Goal: Navigation & Orientation: Find specific page/section

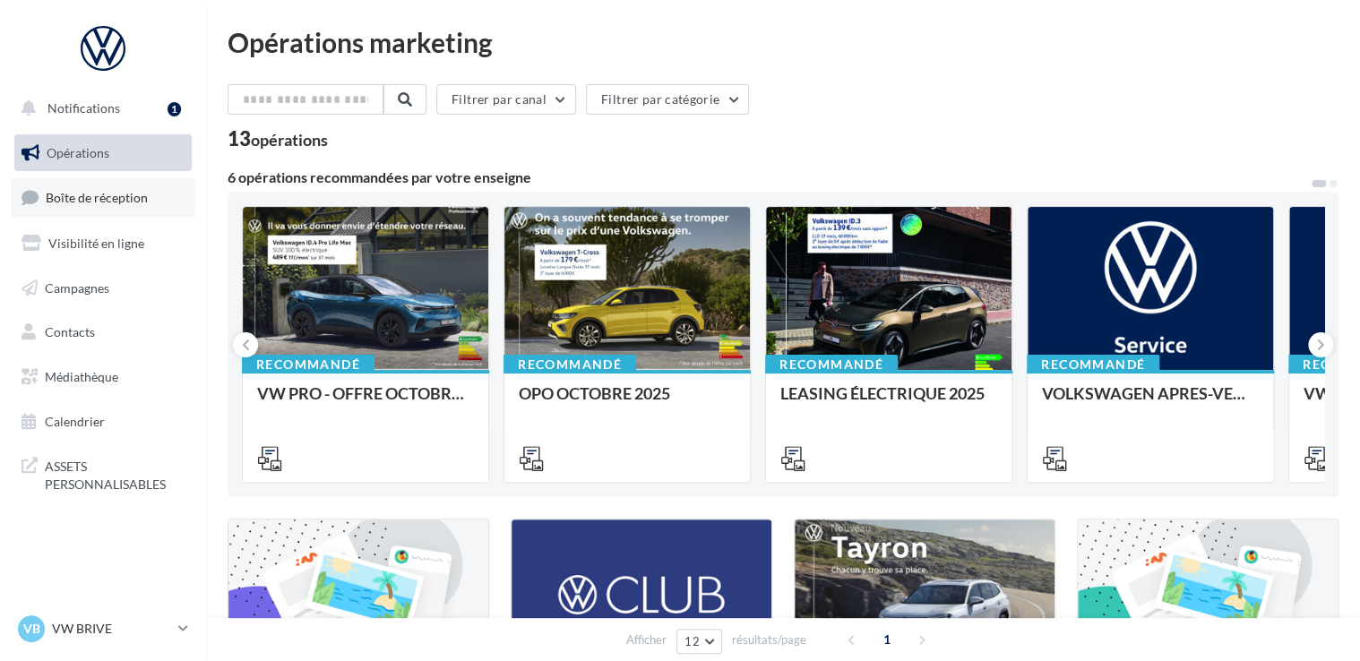
click at [116, 195] on span "Boîte de réception" at bounding box center [97, 197] width 102 height 15
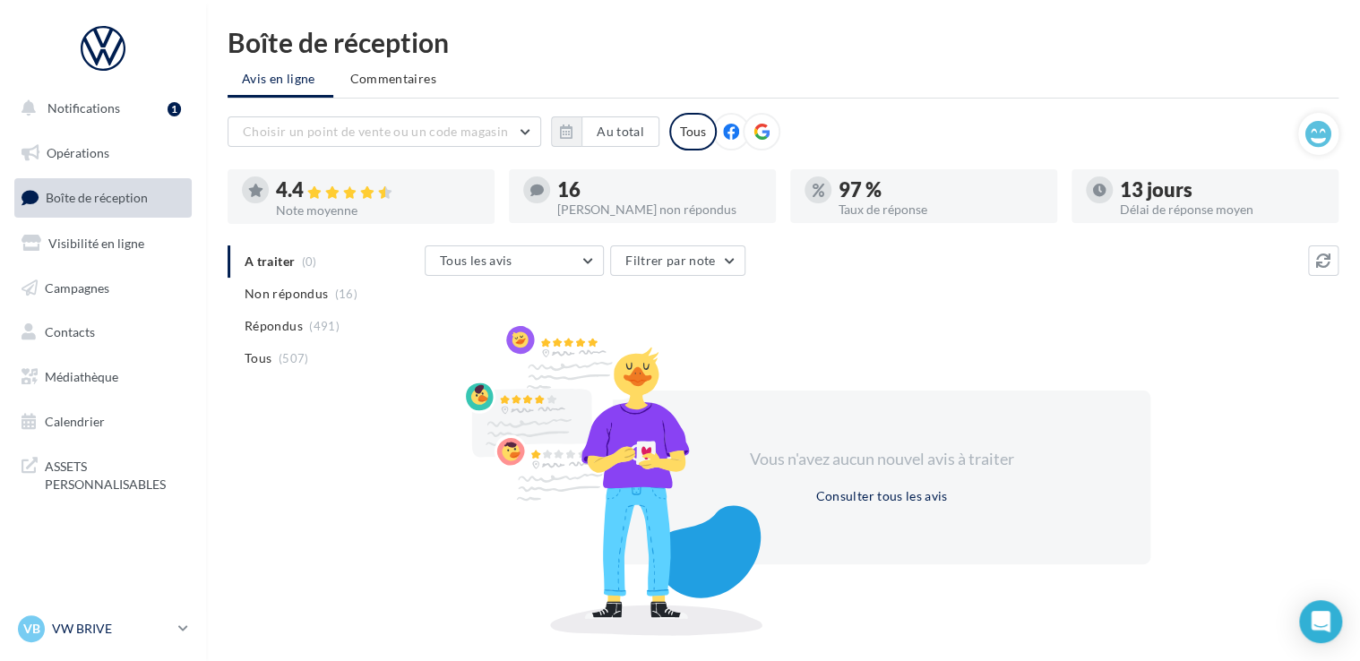
click at [94, 619] on div "VB VW BRIVE vw-bri-sdes" at bounding box center [94, 629] width 153 height 27
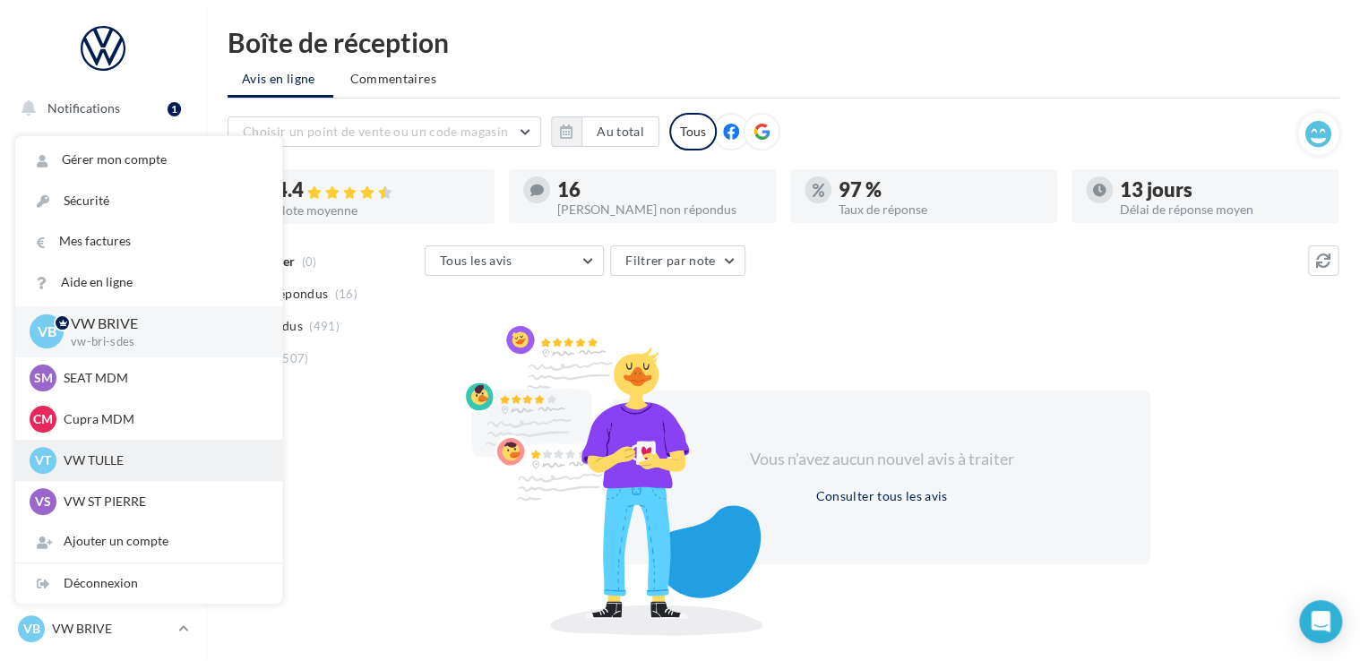
click at [98, 464] on p "VW TULLE" at bounding box center [162, 461] width 197 height 18
